Goal: Check status: Check status

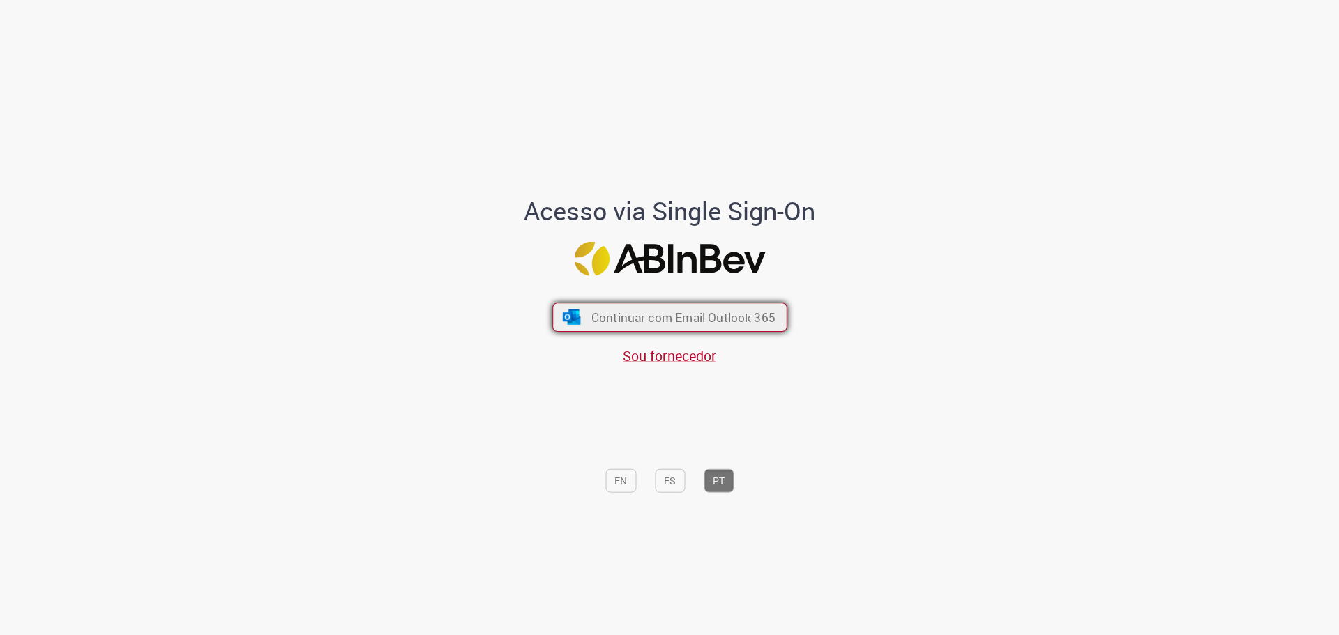
click at [683, 317] on span "Continuar com Email Outlook 365" at bounding box center [683, 317] width 184 height 16
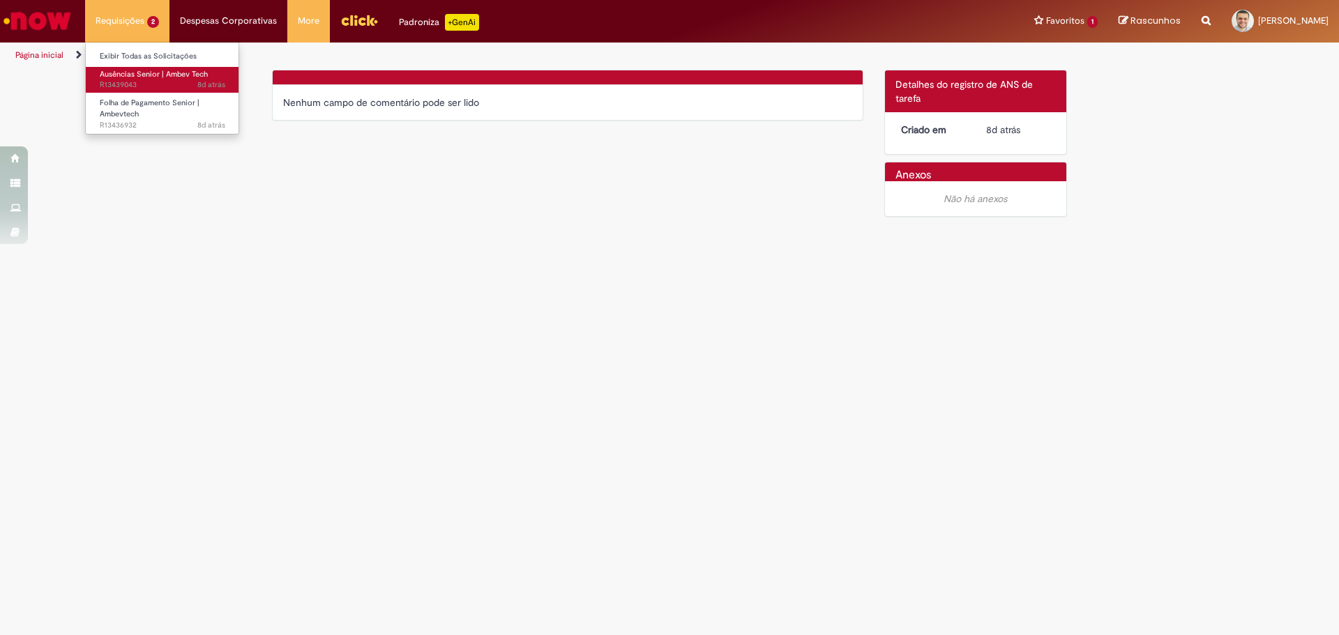
click at [162, 82] on span "8d atrás 8 dias atrás R13439043" at bounding box center [163, 84] width 126 height 11
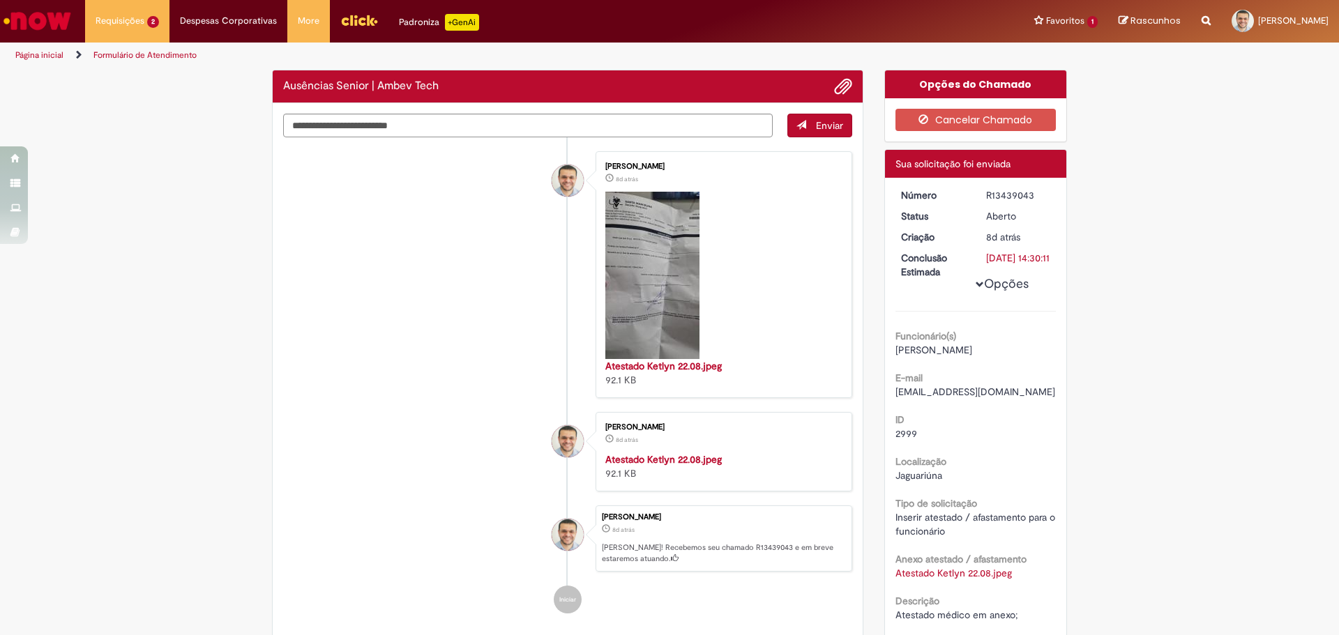
click at [359, 340] on li "[PERSON_NAME] 8d atrás 8 dias atrás Atestado Ketlyn 22.08.jpeg 92.1 KB" at bounding box center [567, 274] width 569 height 247
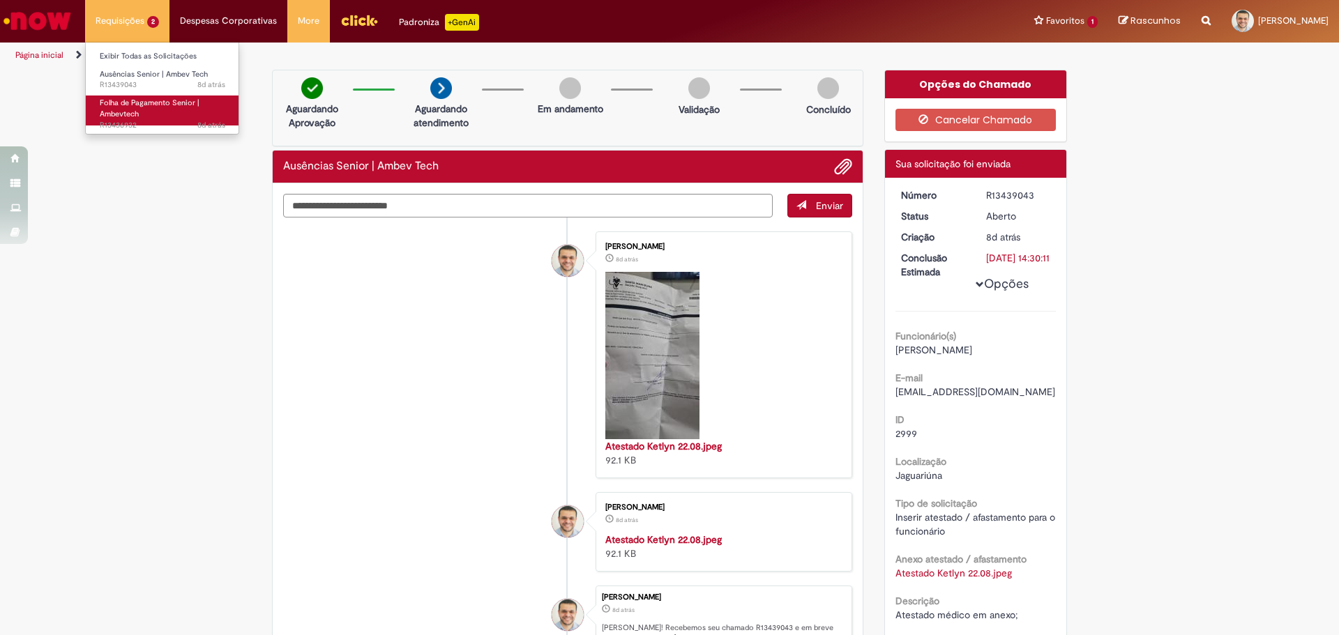
click at [147, 112] on link "Folha de Pagamento Senior | Ambevtech 8d atrás 8 dias atrás R13436932" at bounding box center [162, 111] width 153 height 30
